Goal: Find specific page/section: Find specific page/section

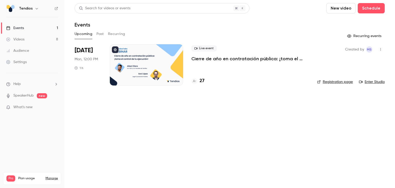
click at [99, 31] on button "Past" at bounding box center [99, 34] width 7 height 8
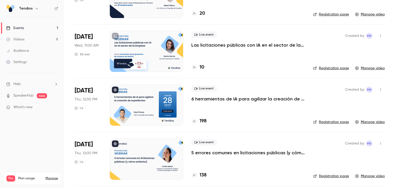
scroll to position [129, 0]
